Goal: Information Seeking & Learning: Learn about a topic

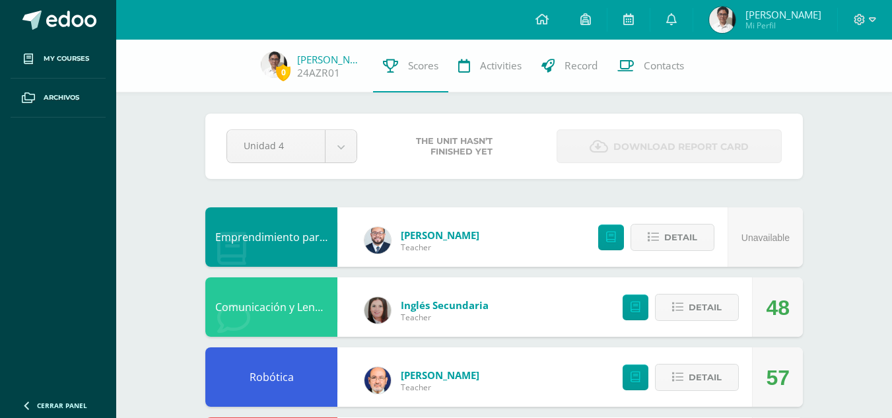
scroll to position [1457, 0]
click at [75, 40] on link "My courses" at bounding box center [58, 59] width 95 height 39
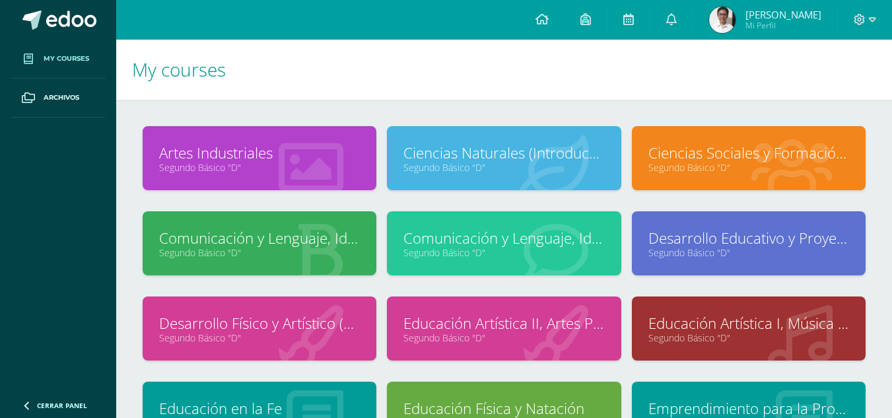
click at [404, 55] on h1 "My courses" at bounding box center [504, 70] width 744 height 60
click at [789, 152] on link "Ciencias Sociales y Formación Ciudadana e Interculturalidad" at bounding box center [749, 153] width 201 height 20
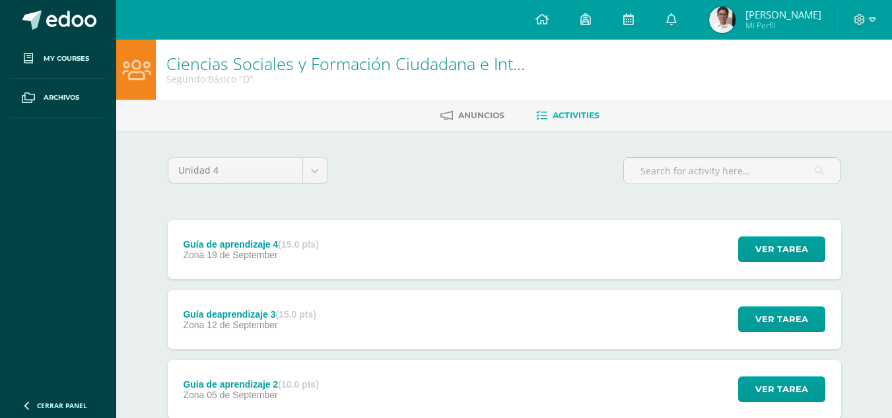
scroll to position [139, 0]
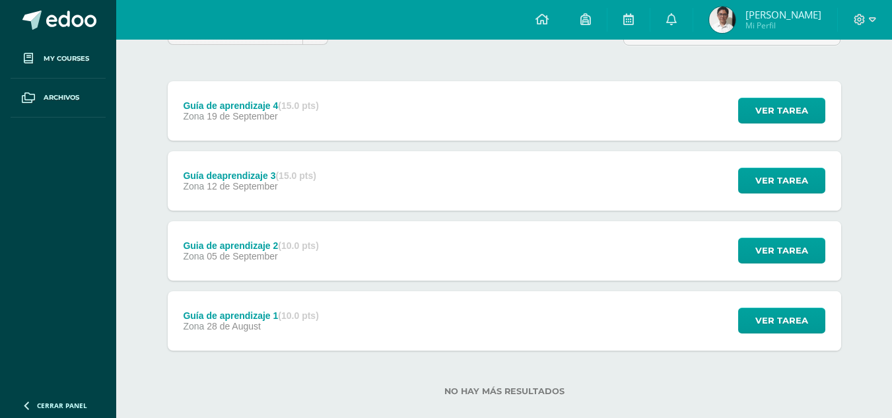
click at [460, 112] on div "Guía de aprendizaje 4 (15.0 pts) Zona [DATE] Ver tarea Guía de aprendizaje 4 Ci…" at bounding box center [505, 110] width 674 height 59
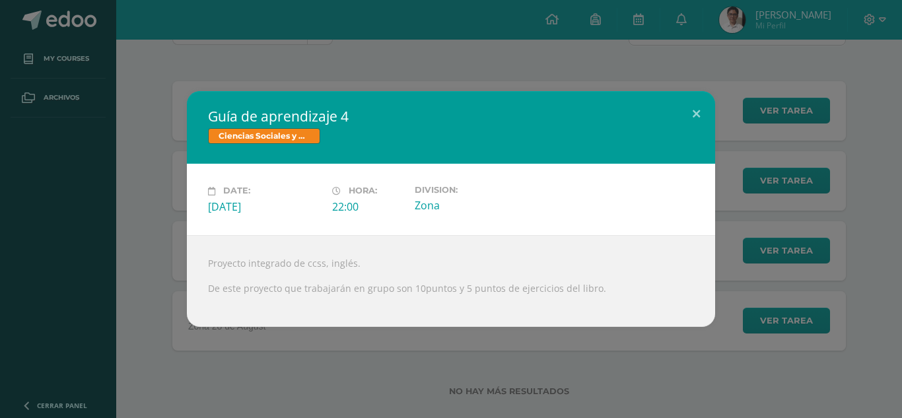
click at [151, 178] on div "Guía de aprendizaje 4 Ciencias Sociales y Formación Ciudadana e Interculturalid…" at bounding box center [451, 208] width 892 height 235
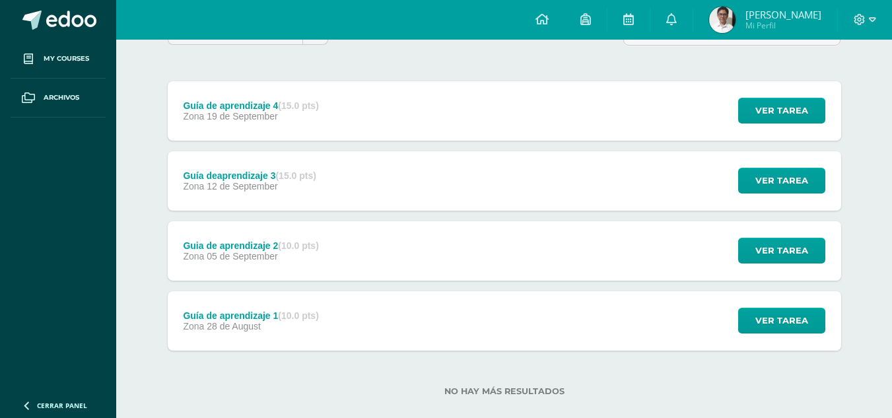
click at [272, 164] on div "Guía deaprendizaje 3 (15.0 pts) Zona [DATE]" at bounding box center [250, 180] width 164 height 59
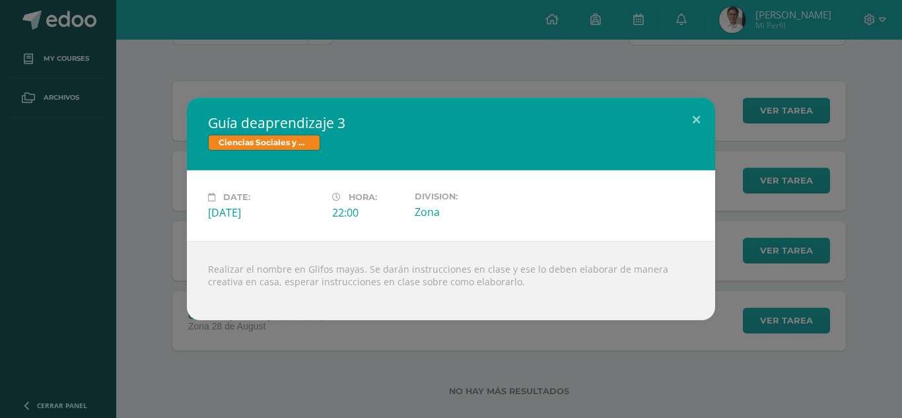
click at [128, 173] on div "Guía deaprendizaje 3 Ciencias Sociales y Formación Ciudadana e Interculturalida…" at bounding box center [451, 209] width 892 height 223
